Goal: Task Accomplishment & Management: Use online tool/utility

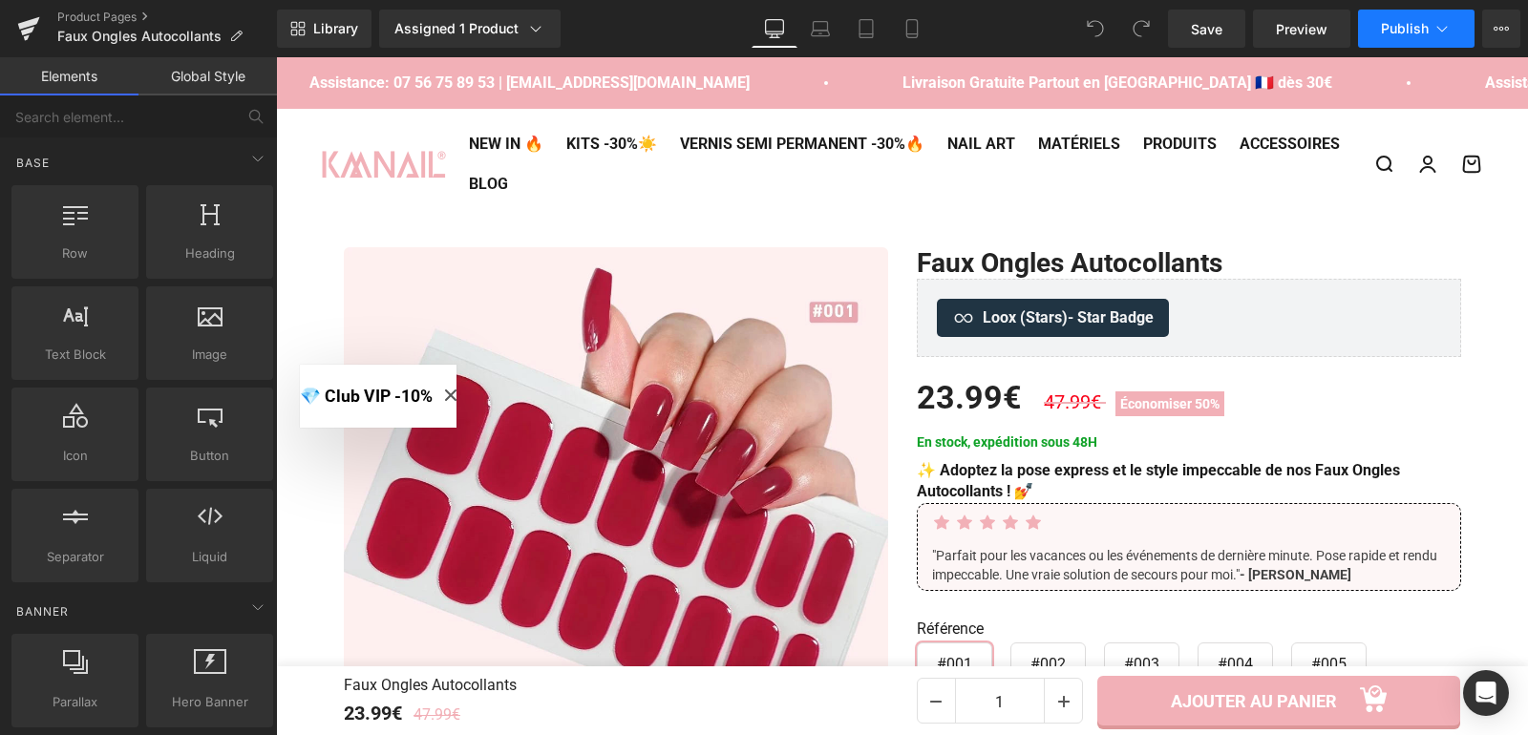
click at [1424, 31] on span "Publish" at bounding box center [1405, 28] width 48 height 15
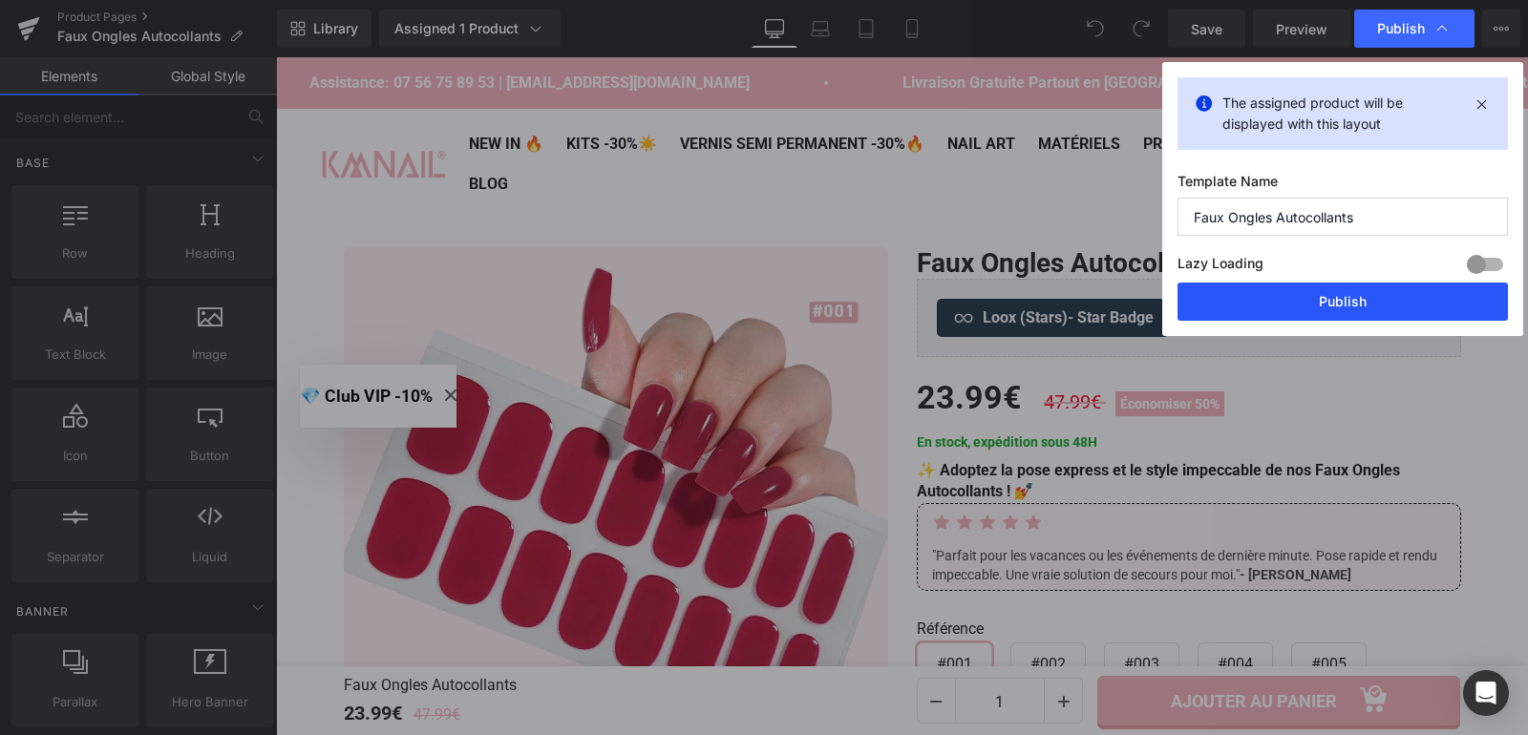
drag, startPoint x: 1339, startPoint y: 302, endPoint x: 1049, endPoint y: 241, distance: 295.7
click at [1339, 302] on button "Publish" at bounding box center [1342, 302] width 330 height 38
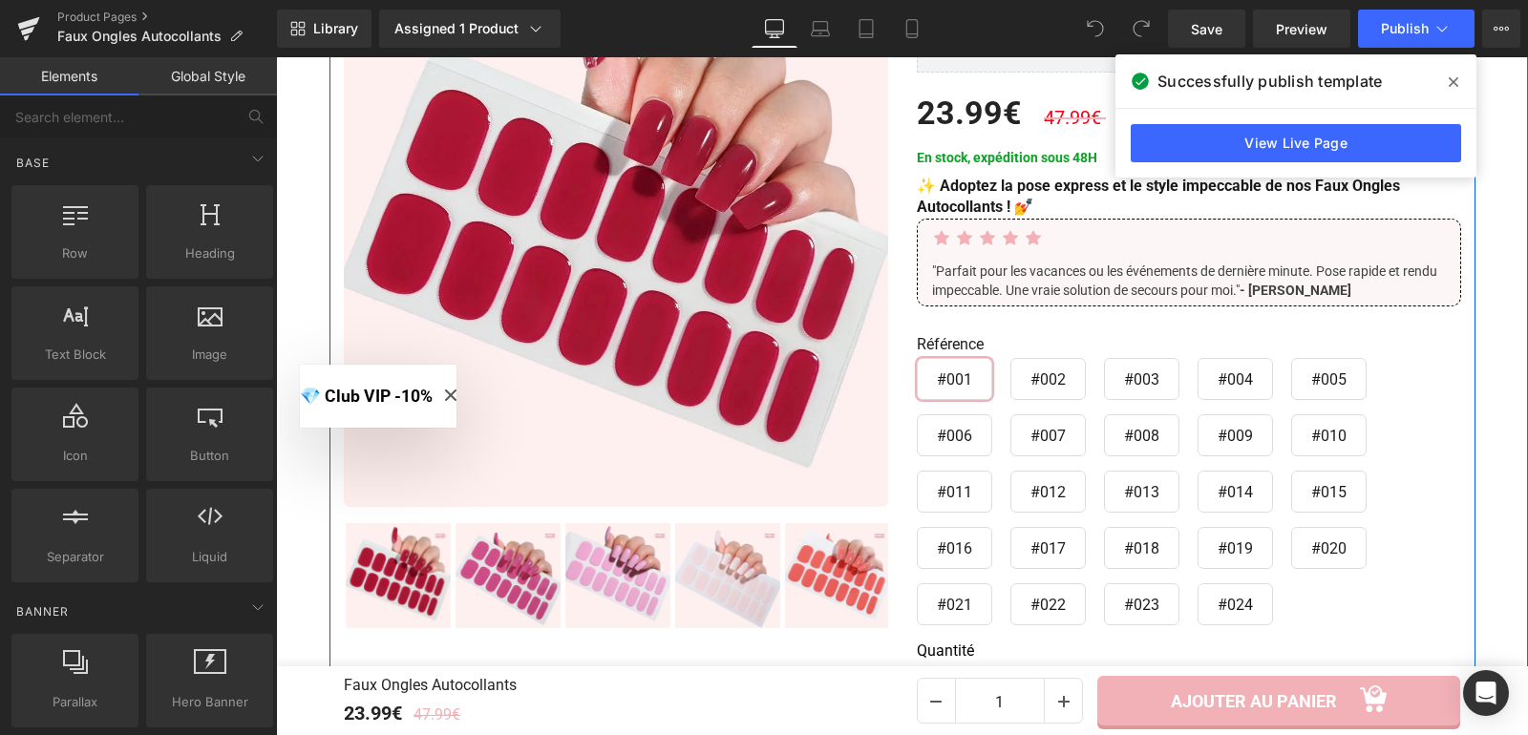
scroll to position [287, 0]
